Goal: Information Seeking & Learning: Check status

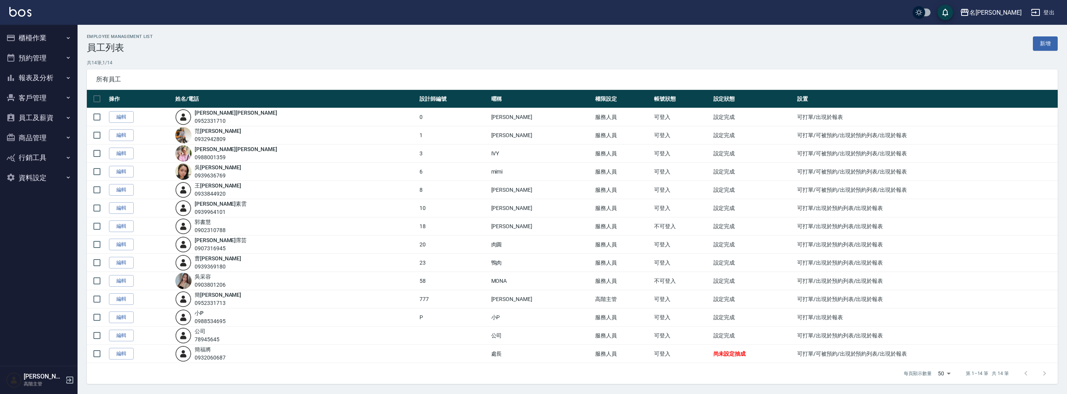
click at [43, 74] on button "報表及分析" at bounding box center [38, 78] width 71 height 20
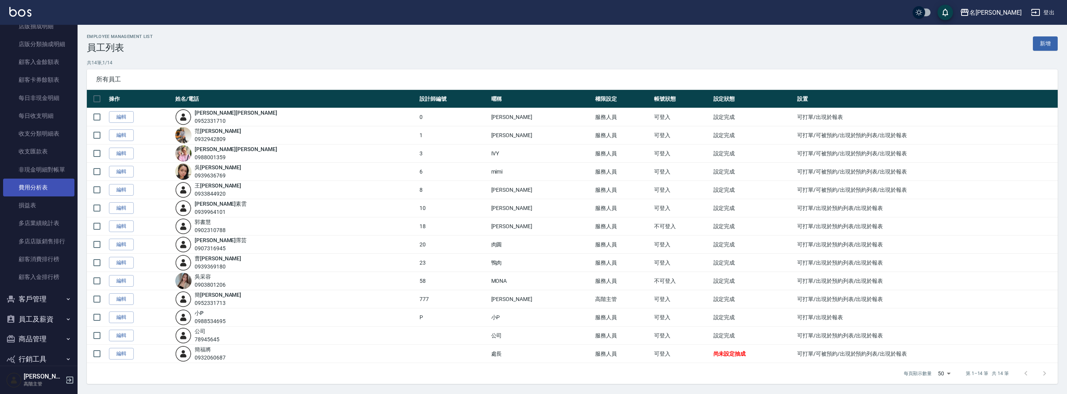
scroll to position [608, 0]
click at [52, 191] on link "多店業績統計表" at bounding box center [38, 191] width 71 height 18
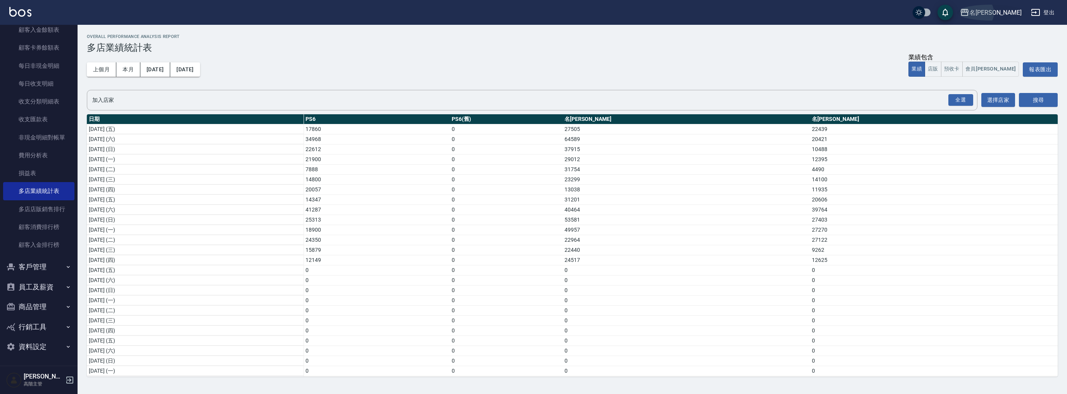
click at [1003, 11] on div "名留竹林" at bounding box center [995, 13] width 52 height 10
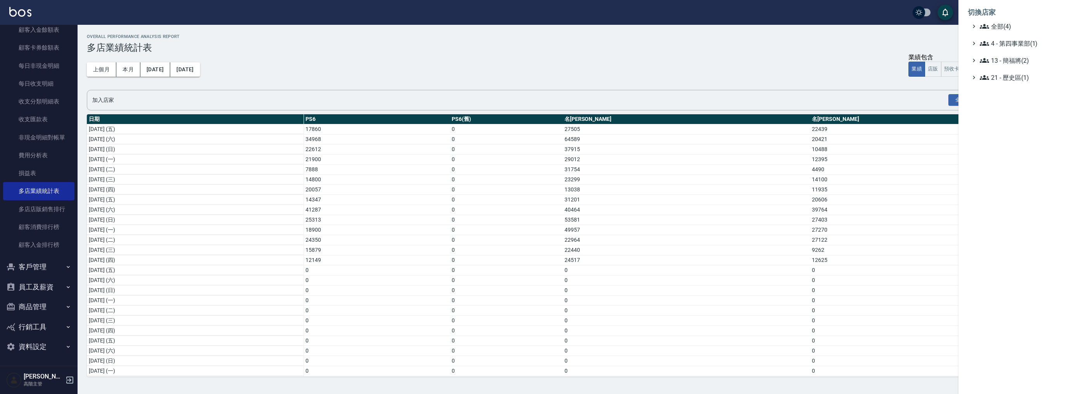
click at [1003, 11] on li "切換店家" at bounding box center [1012, 12] width 90 height 19
click at [73, 120] on div at bounding box center [533, 197] width 1067 height 394
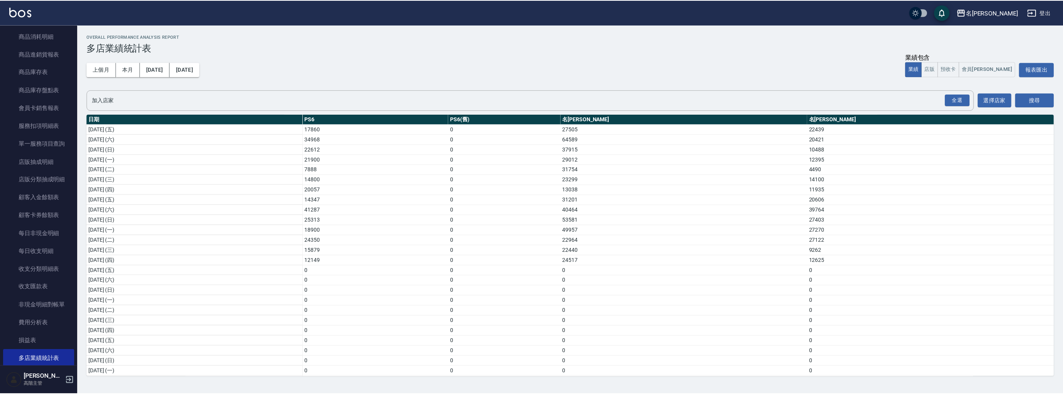
scroll to position [246, 0]
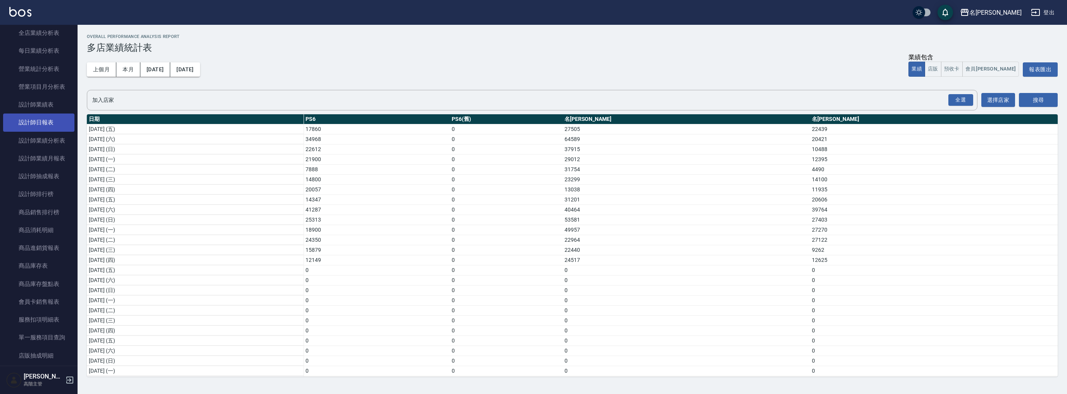
click at [45, 124] on link "設計師日報表" at bounding box center [38, 123] width 71 height 18
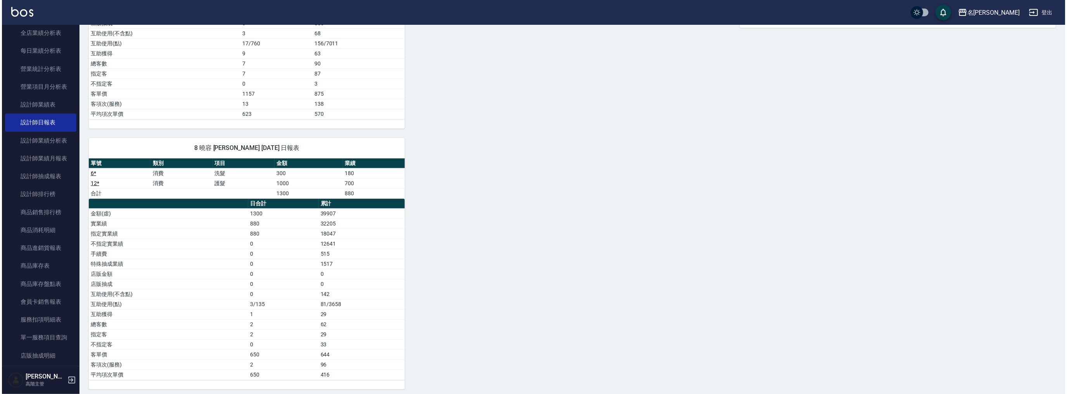
scroll to position [31, 0]
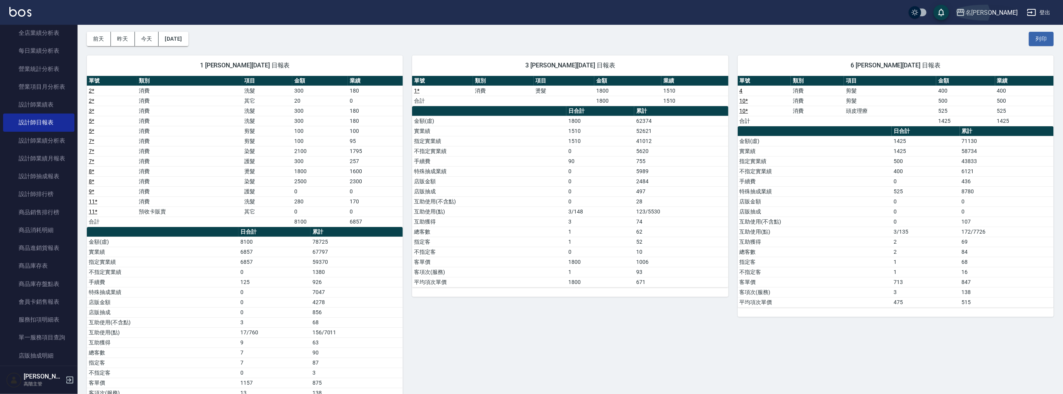
click at [991, 7] on button "名留竹林" at bounding box center [987, 13] width 68 height 16
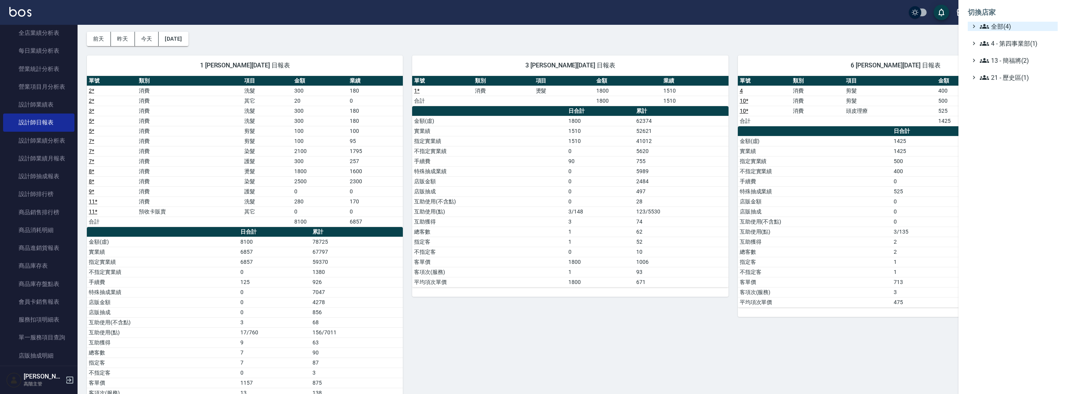
click at [988, 24] on icon at bounding box center [984, 26] width 9 height 9
click at [1005, 62] on span "名[PERSON_NAME]" at bounding box center [1016, 61] width 76 height 9
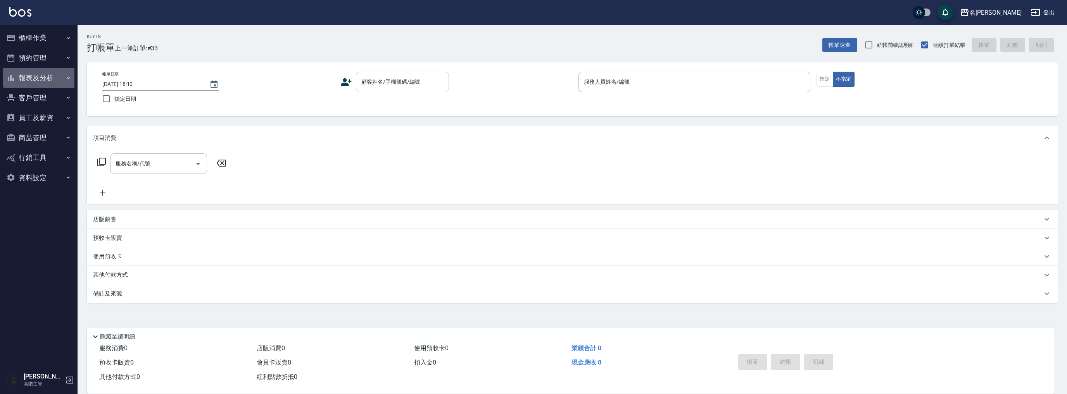
click at [50, 78] on button "報表及分析" at bounding box center [38, 78] width 71 height 20
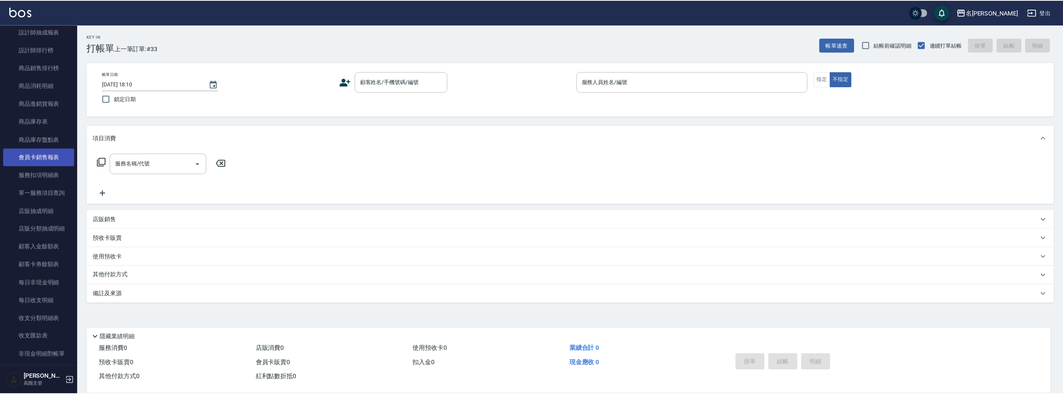
scroll to position [246, 0]
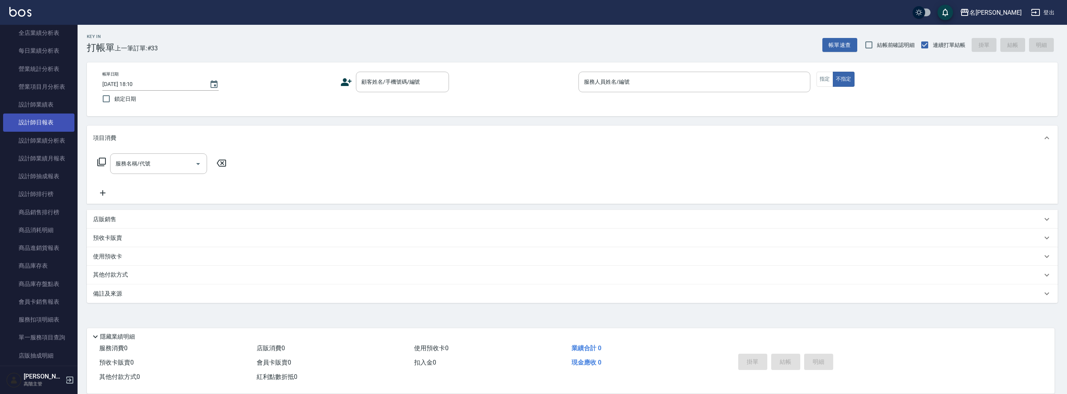
click at [55, 126] on link "設計師日報表" at bounding box center [38, 123] width 71 height 18
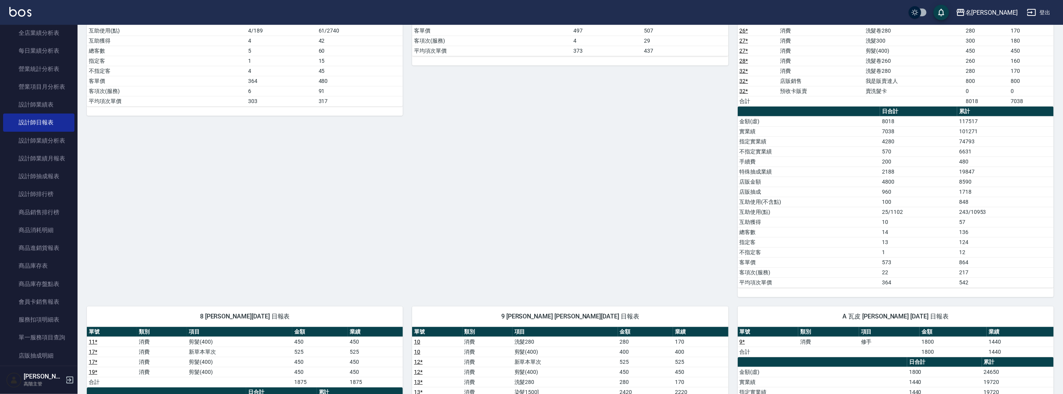
scroll to position [260, 0]
